Goal: Find specific page/section: Find specific page/section

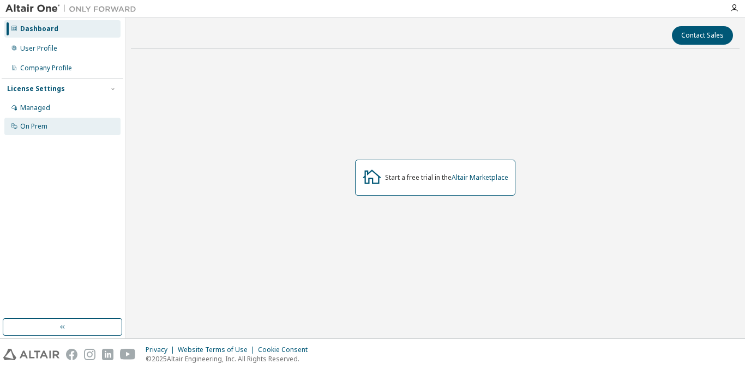
click at [91, 129] on div "On Prem" at bounding box center [62, 126] width 116 height 17
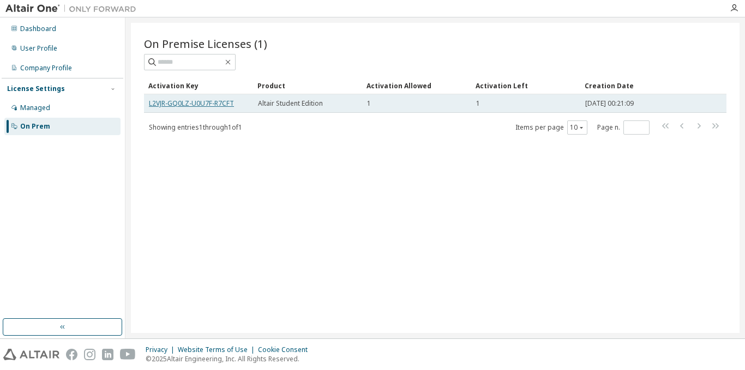
click at [218, 104] on link "L2VJR-GQ0LZ-U0U7F-R7CFT" at bounding box center [191, 103] width 85 height 9
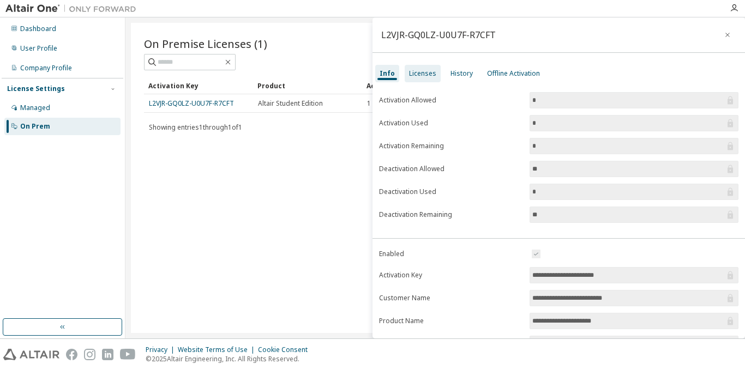
click at [417, 69] on div "Licenses" at bounding box center [422, 73] width 27 height 9
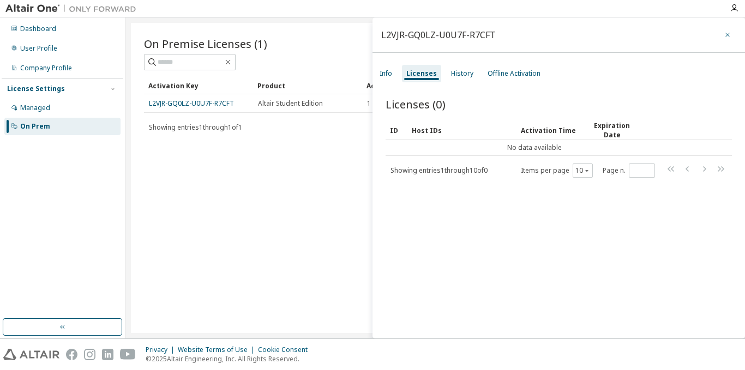
click at [719, 36] on button "button" at bounding box center [727, 34] width 17 height 17
